Goal: Entertainment & Leisure: Consume media (video, audio)

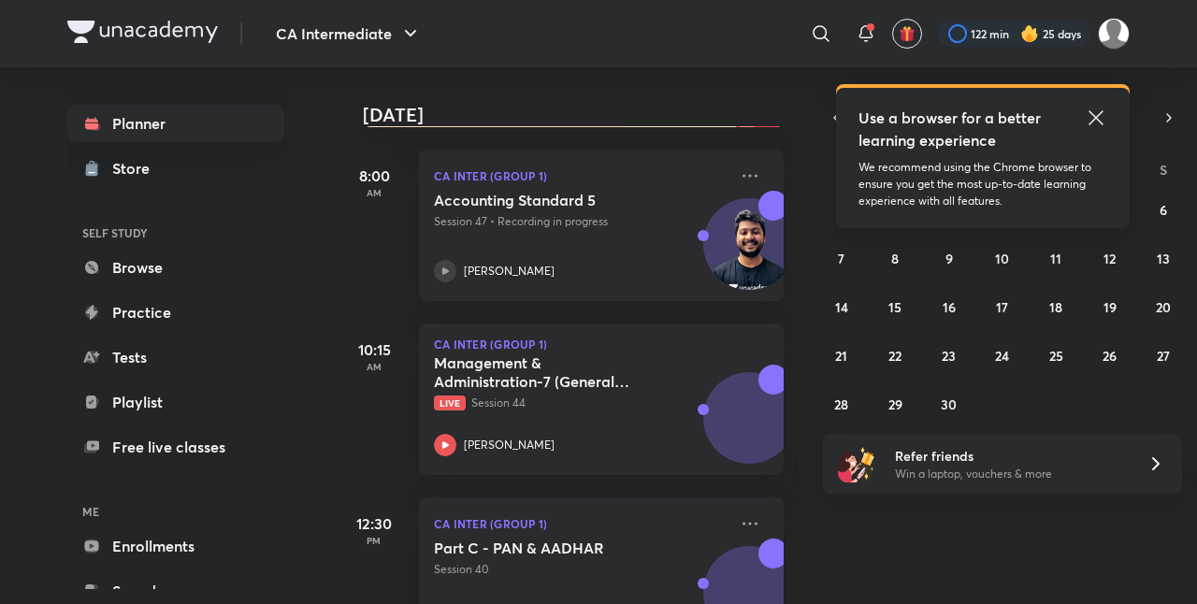
scroll to position [259, 0]
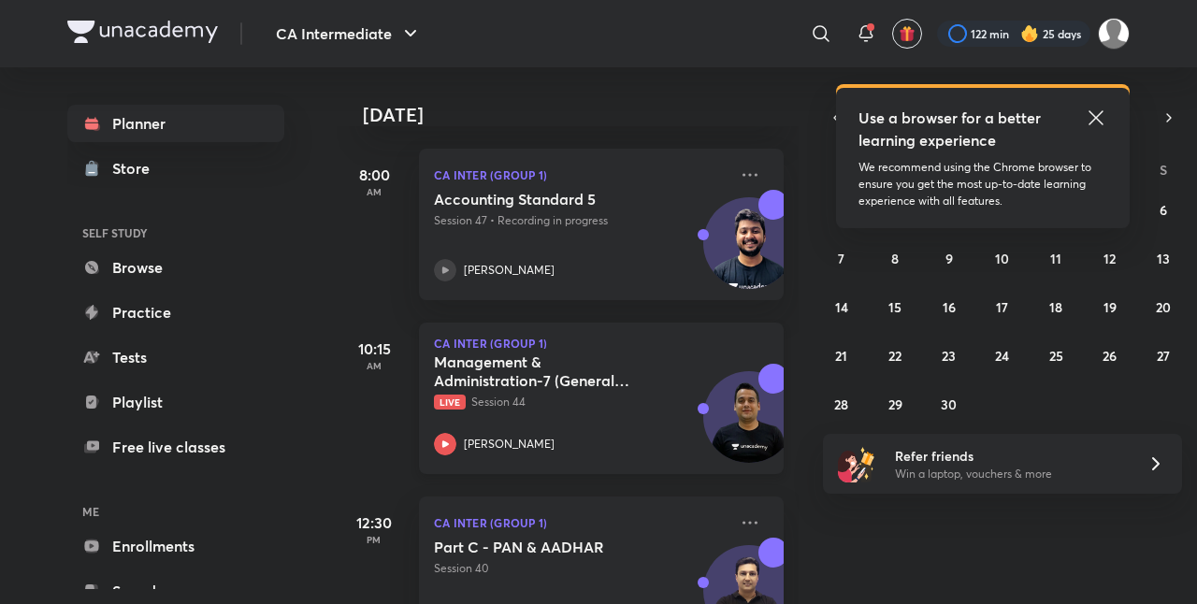
click at [569, 406] on p "Live Session 44" at bounding box center [581, 402] width 294 height 17
click at [584, 455] on div "[PERSON_NAME]" at bounding box center [581, 444] width 294 height 22
